Goal: Find specific page/section: Find specific page/section

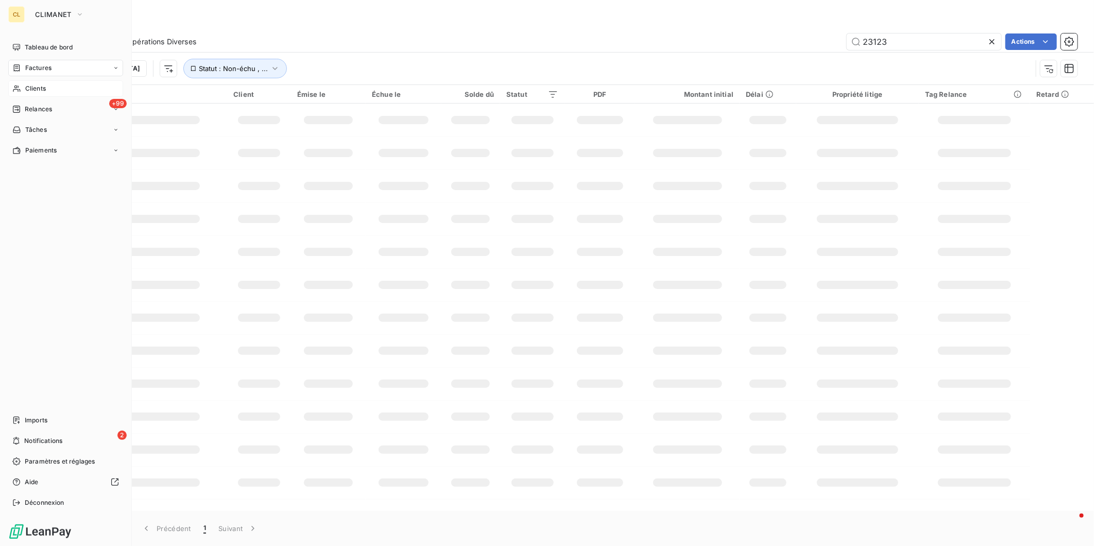
click at [25, 84] on span "Clients" at bounding box center [35, 88] width 21 height 9
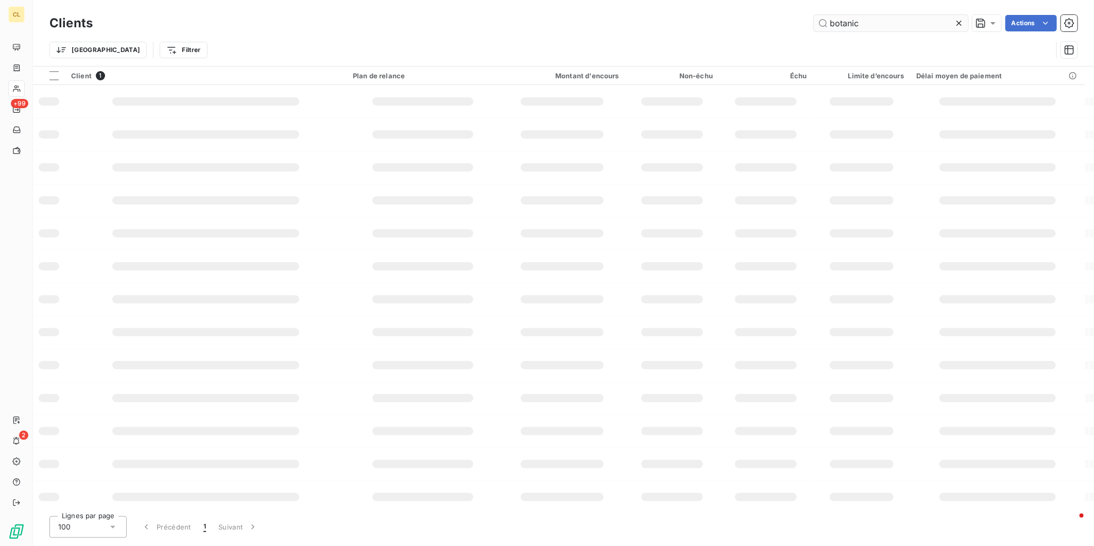
type input "botanic"
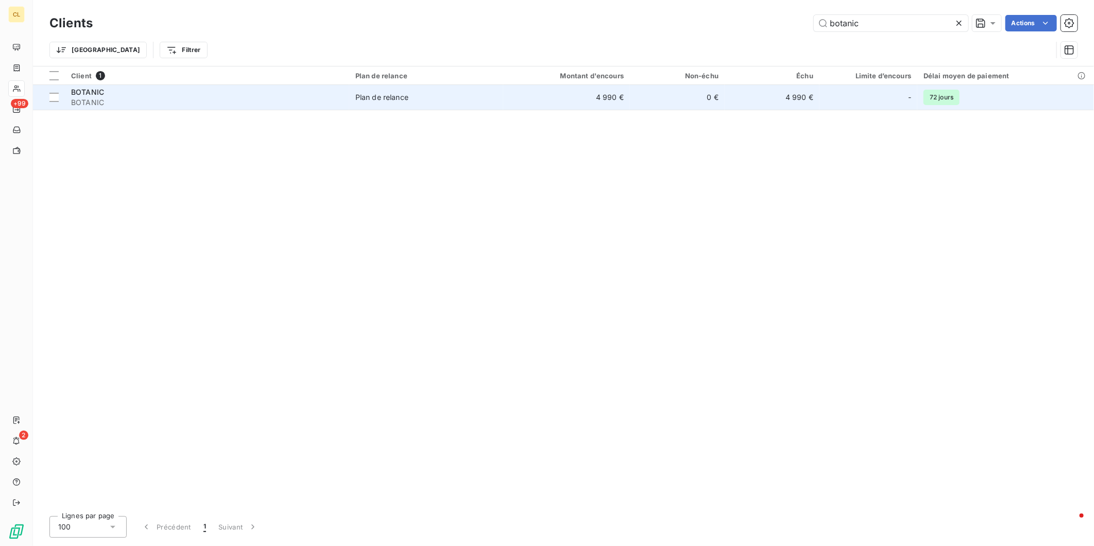
click at [247, 97] on span "BOTANIC" at bounding box center [207, 102] width 272 height 10
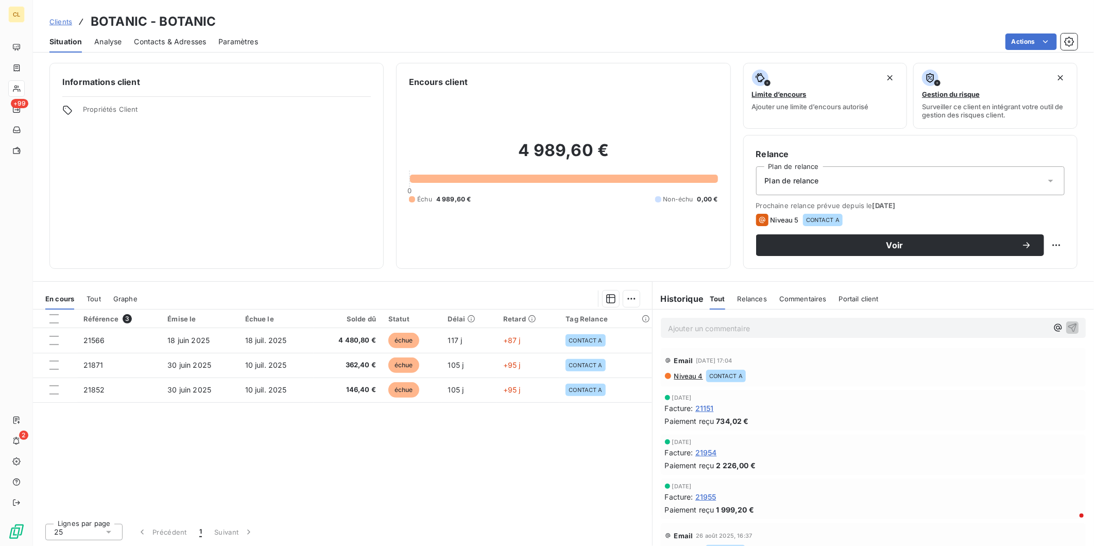
click at [50, 18] on span "Clients" at bounding box center [60, 22] width 23 height 8
